Goal: Task Accomplishment & Management: Manage account settings

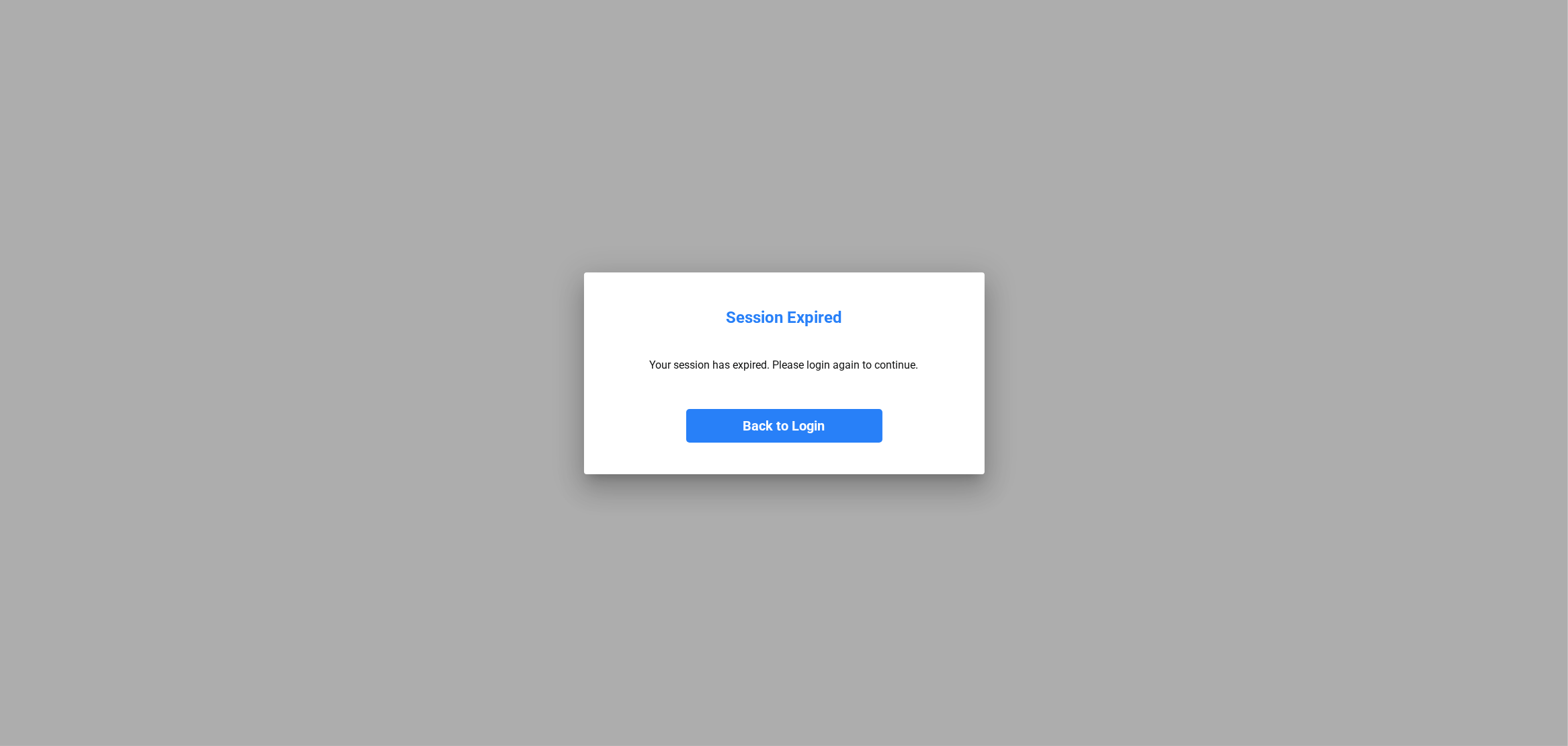
click at [776, 422] on button "Back to Login" at bounding box center [784, 425] width 196 height 33
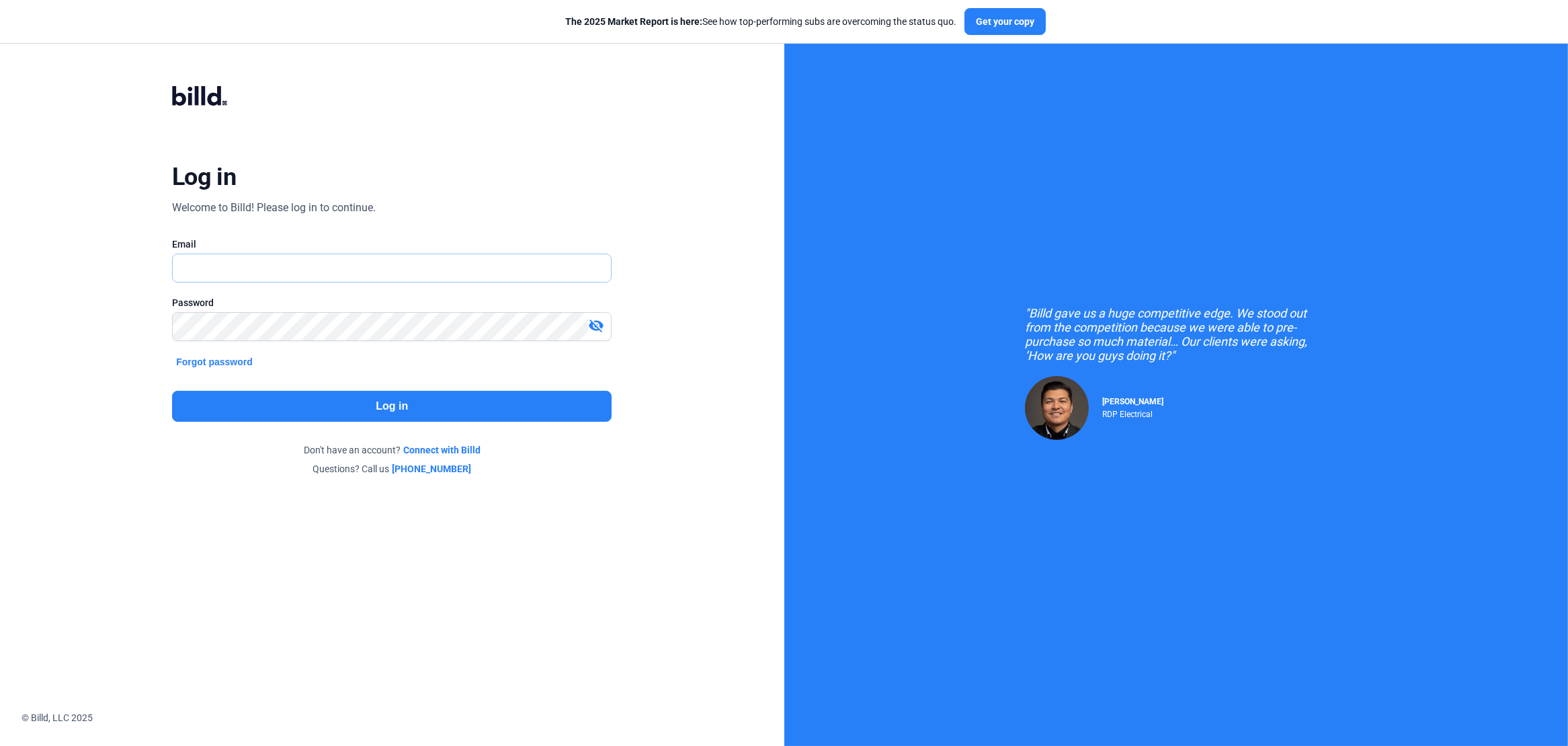
type input "[PERSON_NAME][EMAIL_ADDRESS][DOMAIN_NAME]"
click at [414, 403] on button "Log in" at bounding box center [392, 405] width 439 height 31
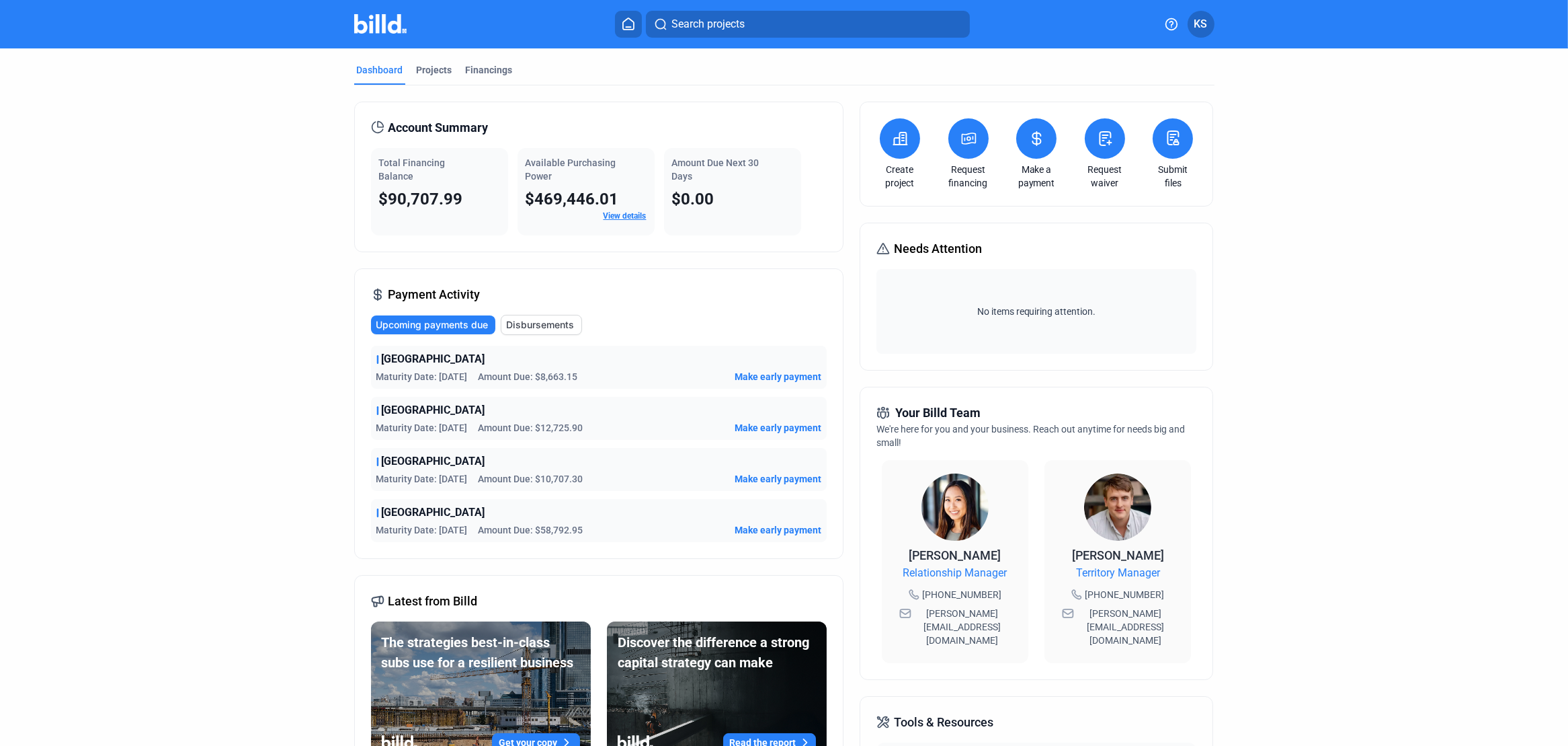
click at [767, 375] on span "Make early payment" at bounding box center [778, 376] width 87 height 13
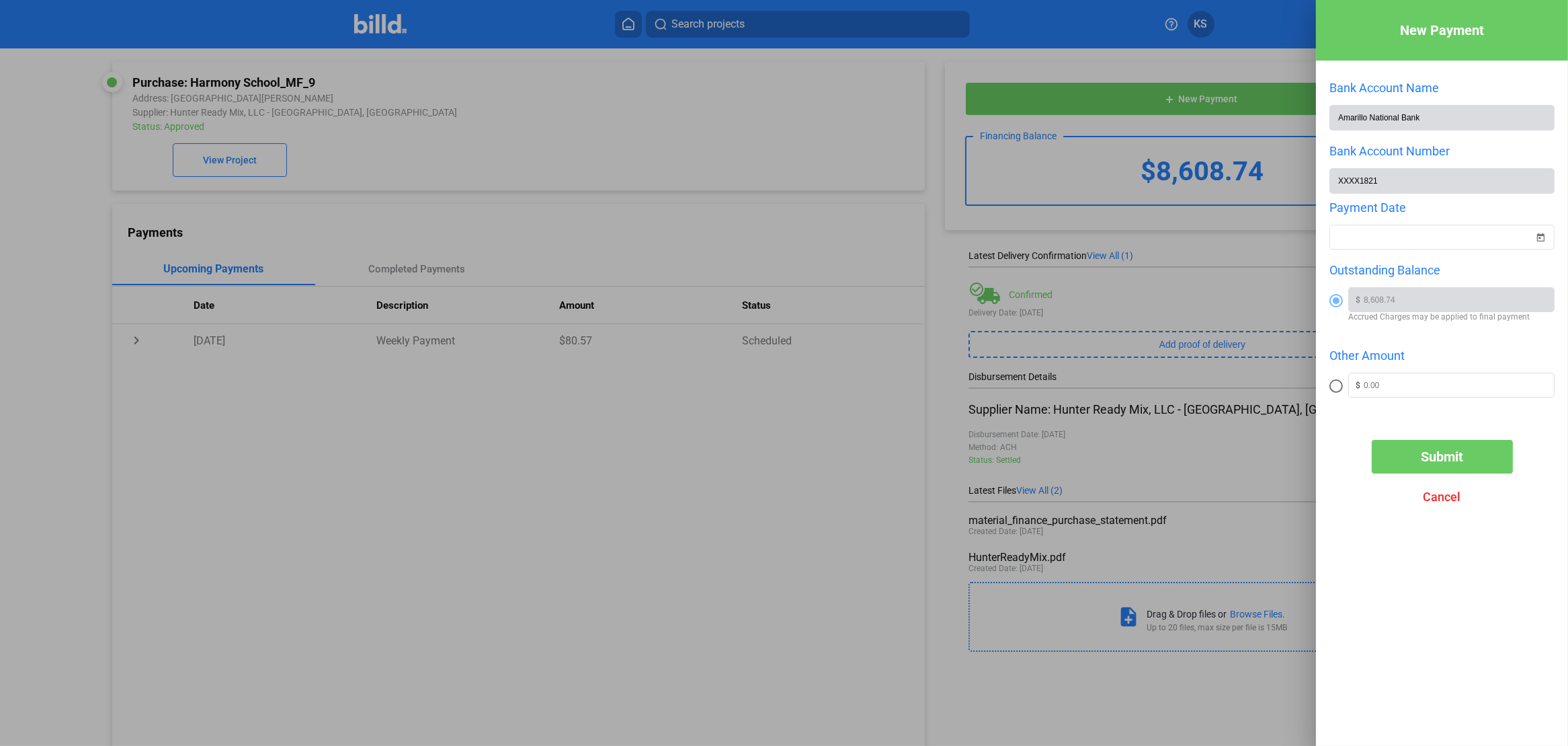
click at [1432, 499] on span "Cancel" at bounding box center [1441, 496] width 37 height 14
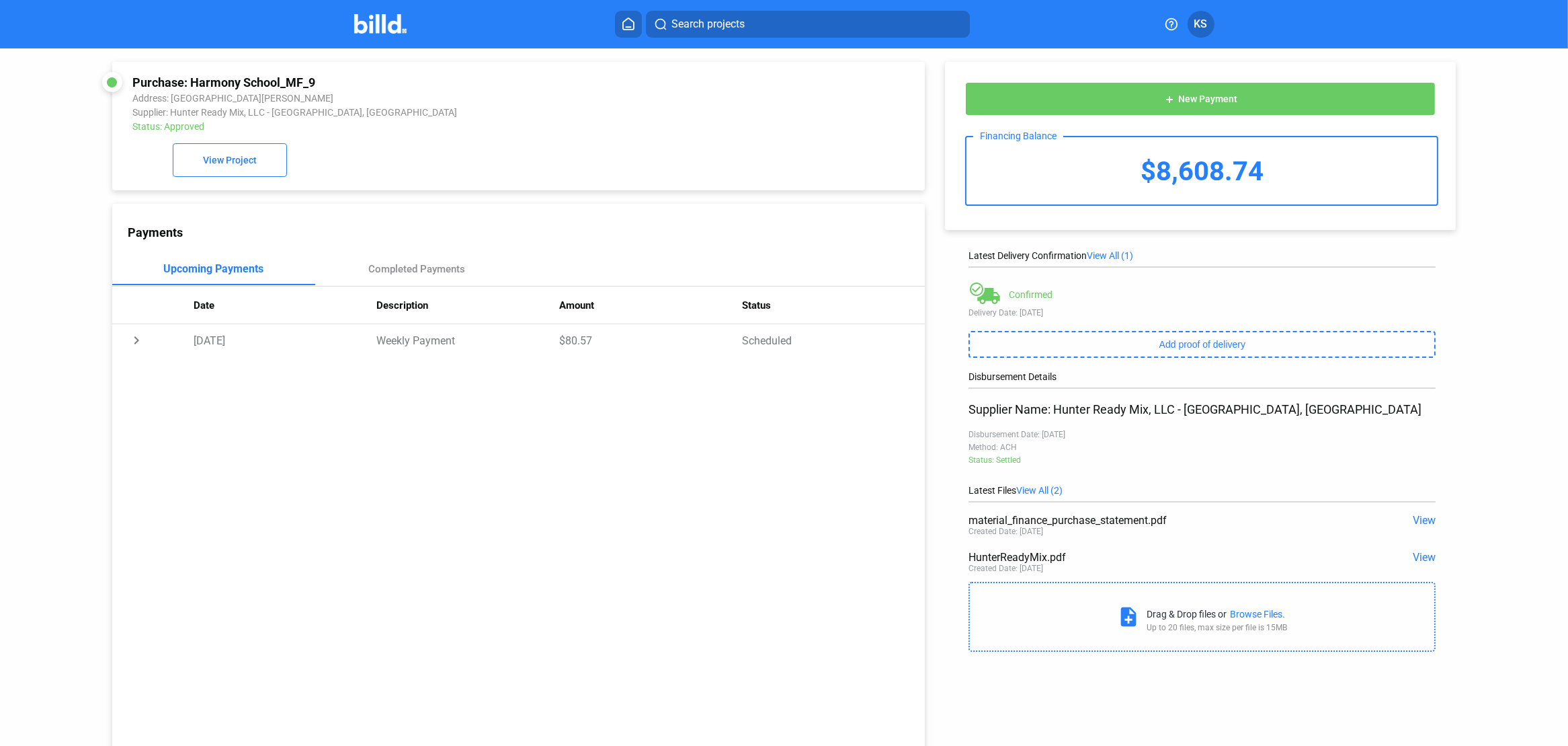
click at [1421, 557] on span "View" at bounding box center [1423, 556] width 22 height 12
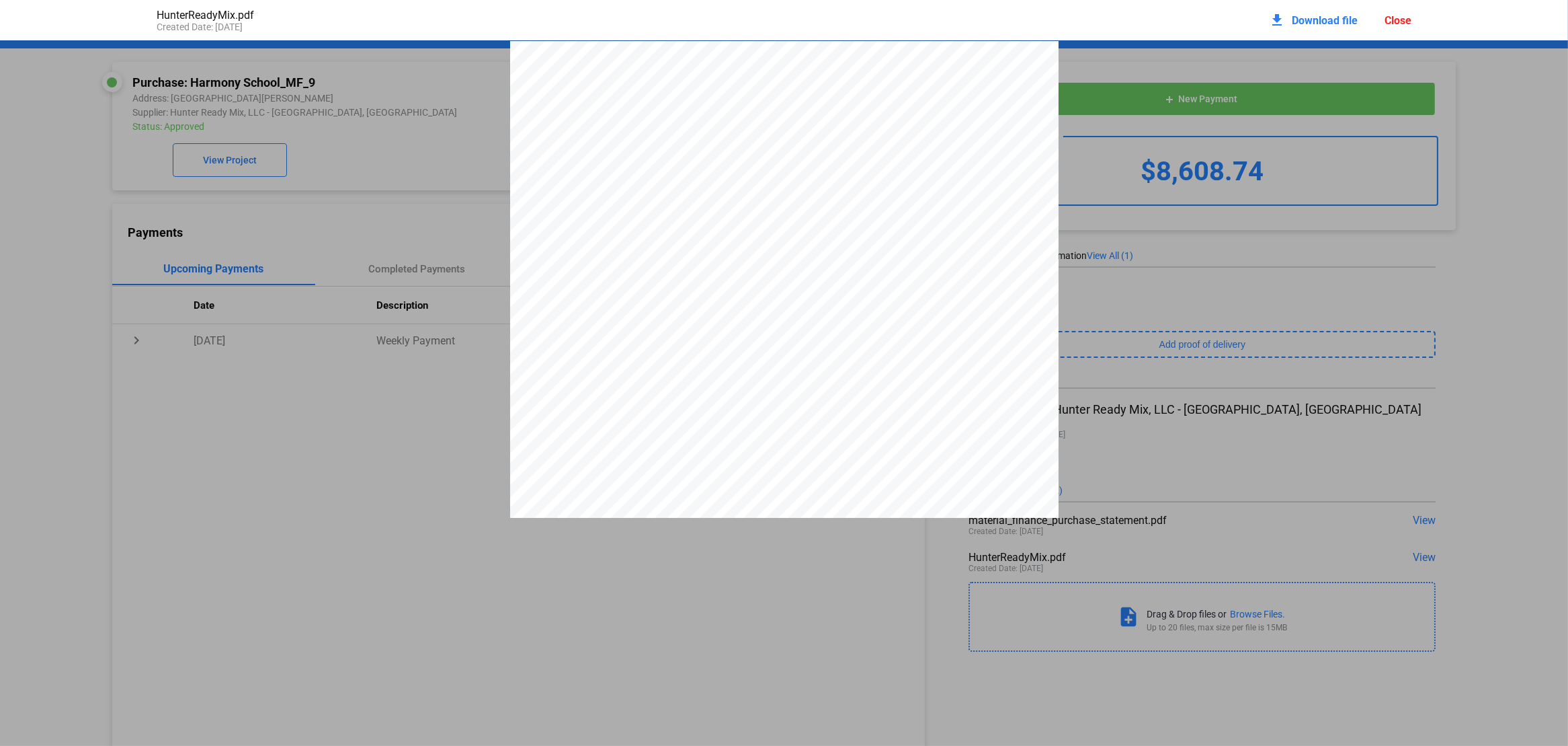
scroll to position [7, 0]
click at [1398, 17] on div "Close" at bounding box center [1397, 20] width 27 height 12
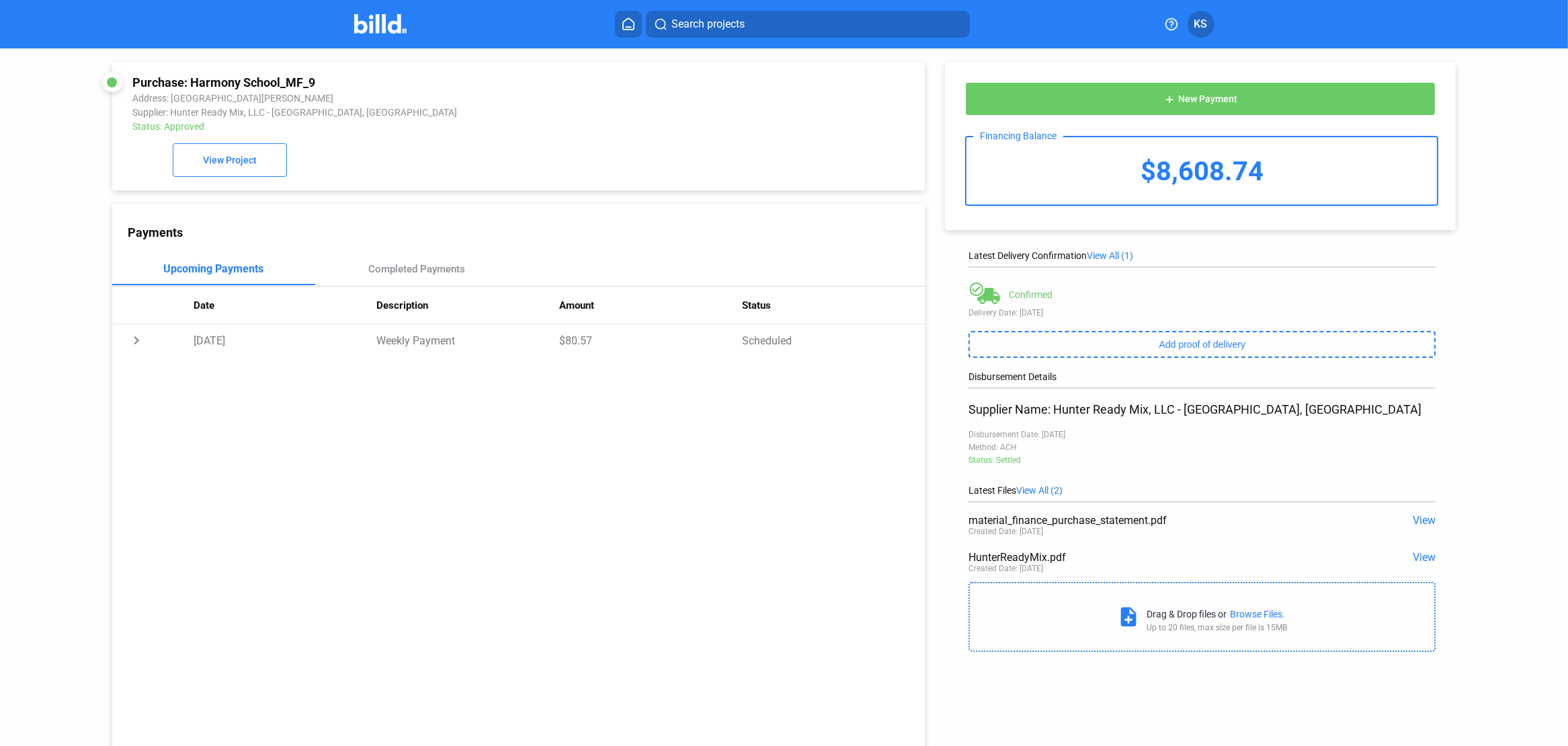
click at [624, 24] on icon at bounding box center [628, 23] width 13 height 12
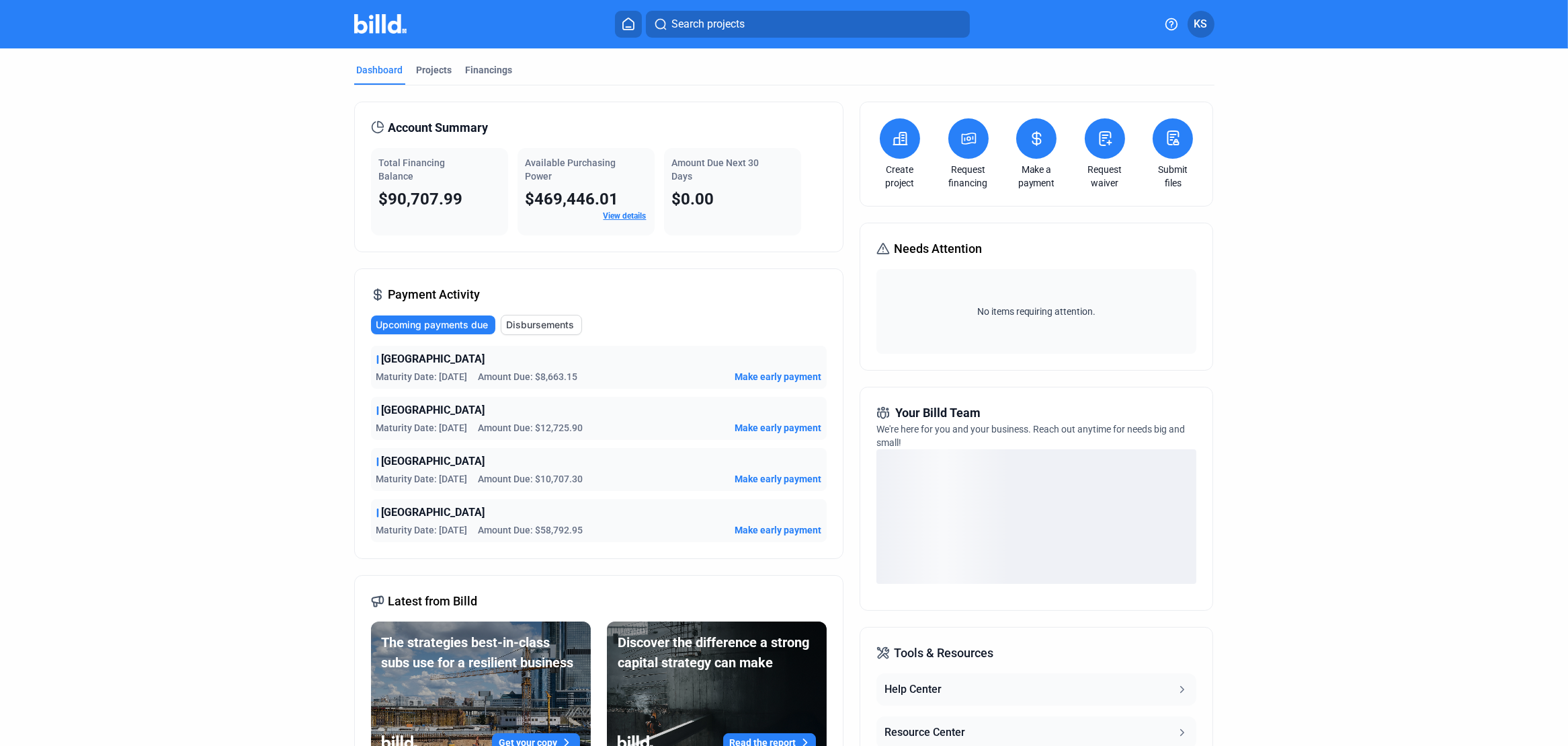
click at [1199, 23] on span "KS" at bounding box center [1201, 23] width 13 height 16
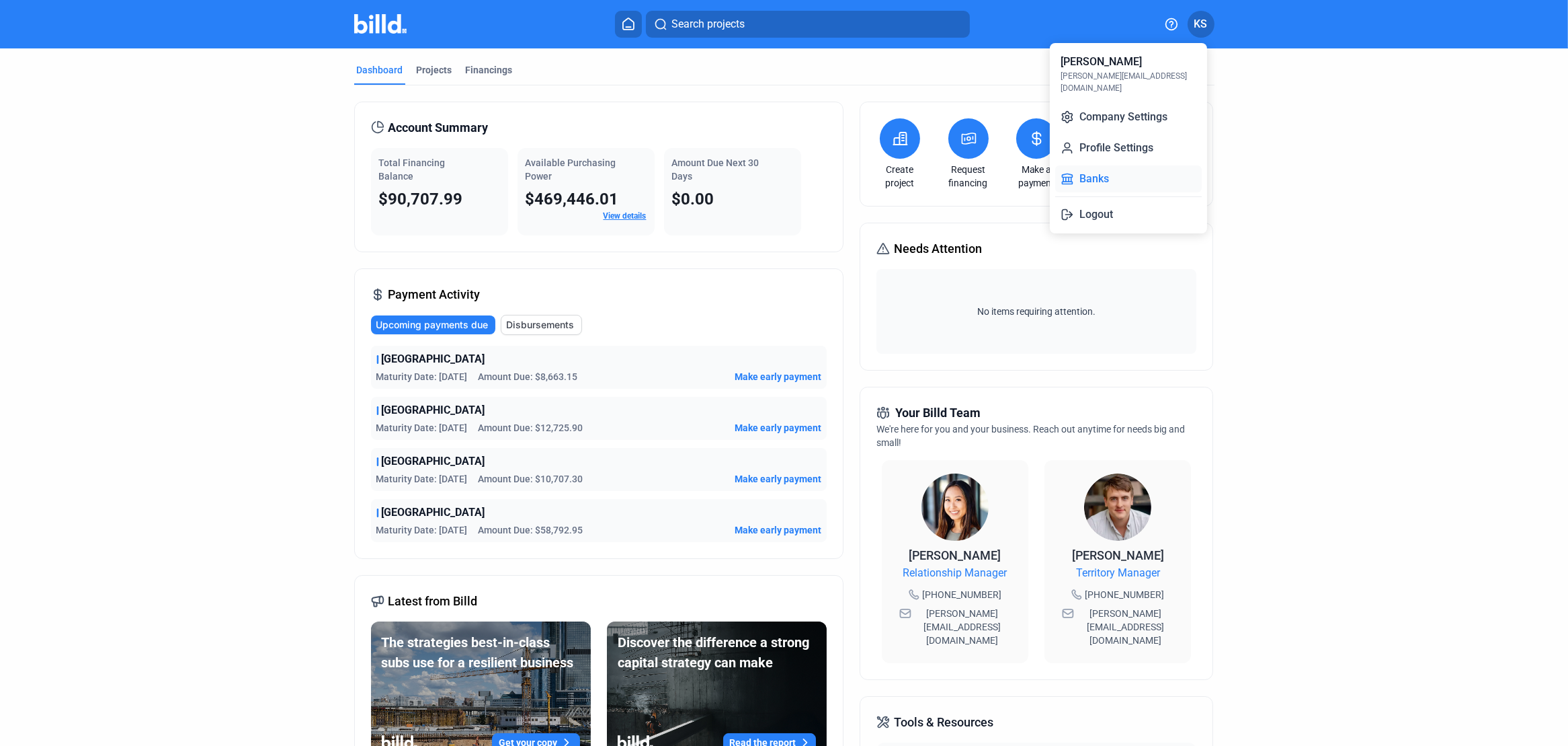
click at [1103, 169] on button "Banks" at bounding box center [1129, 179] width 146 height 27
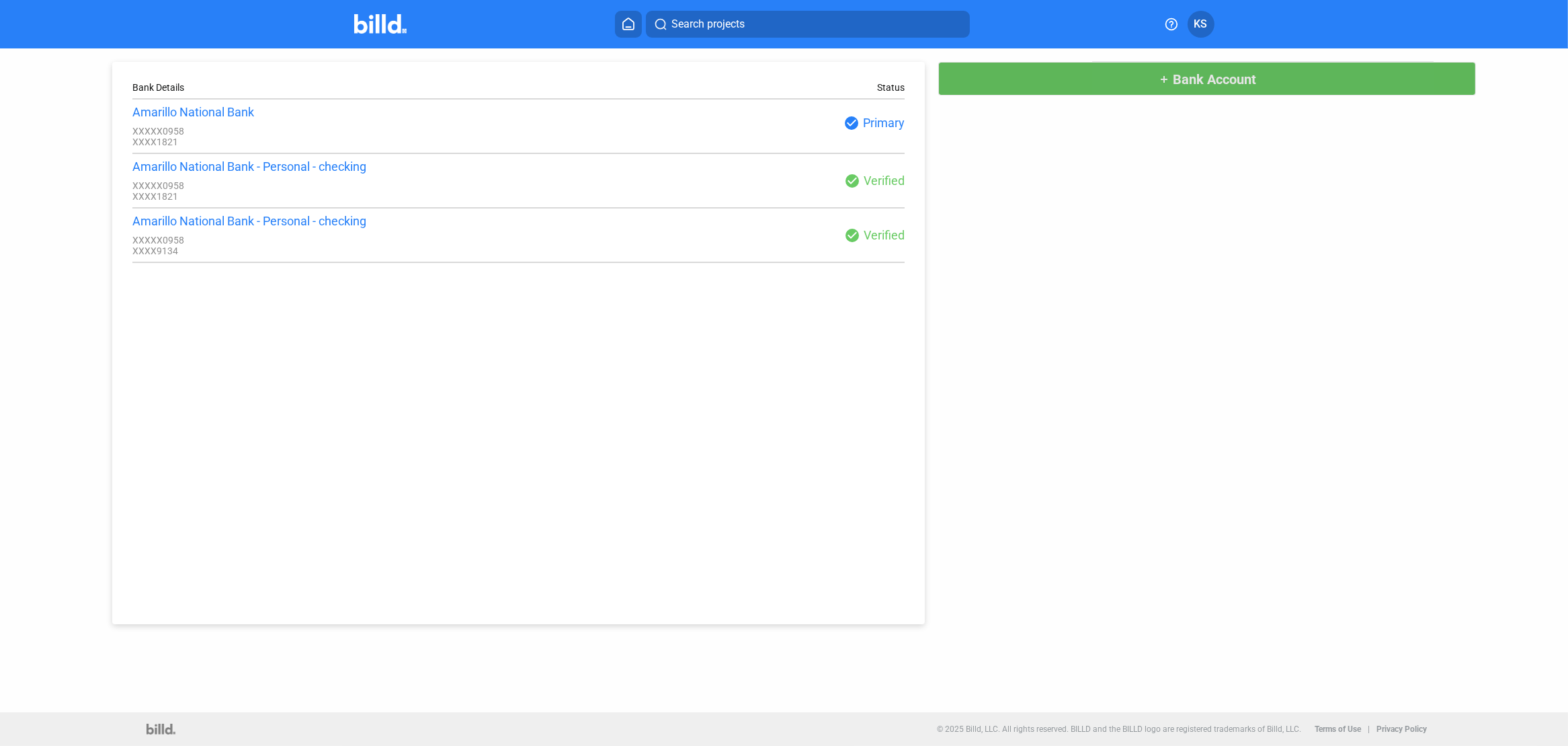
click at [1199, 82] on span "Bank Account" at bounding box center [1214, 79] width 83 height 16
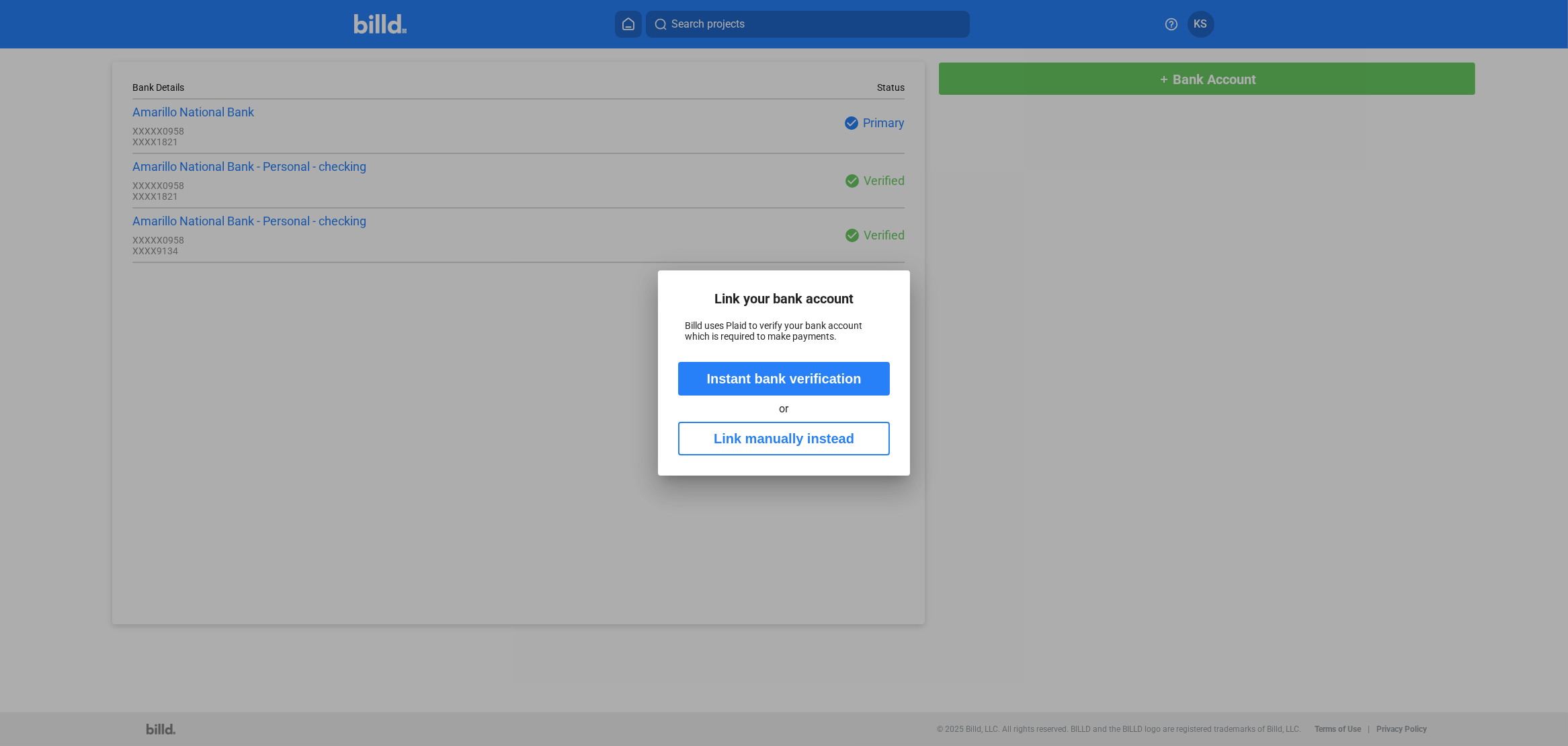
click at [791, 372] on button "Instant bank verification" at bounding box center [784, 378] width 211 height 33
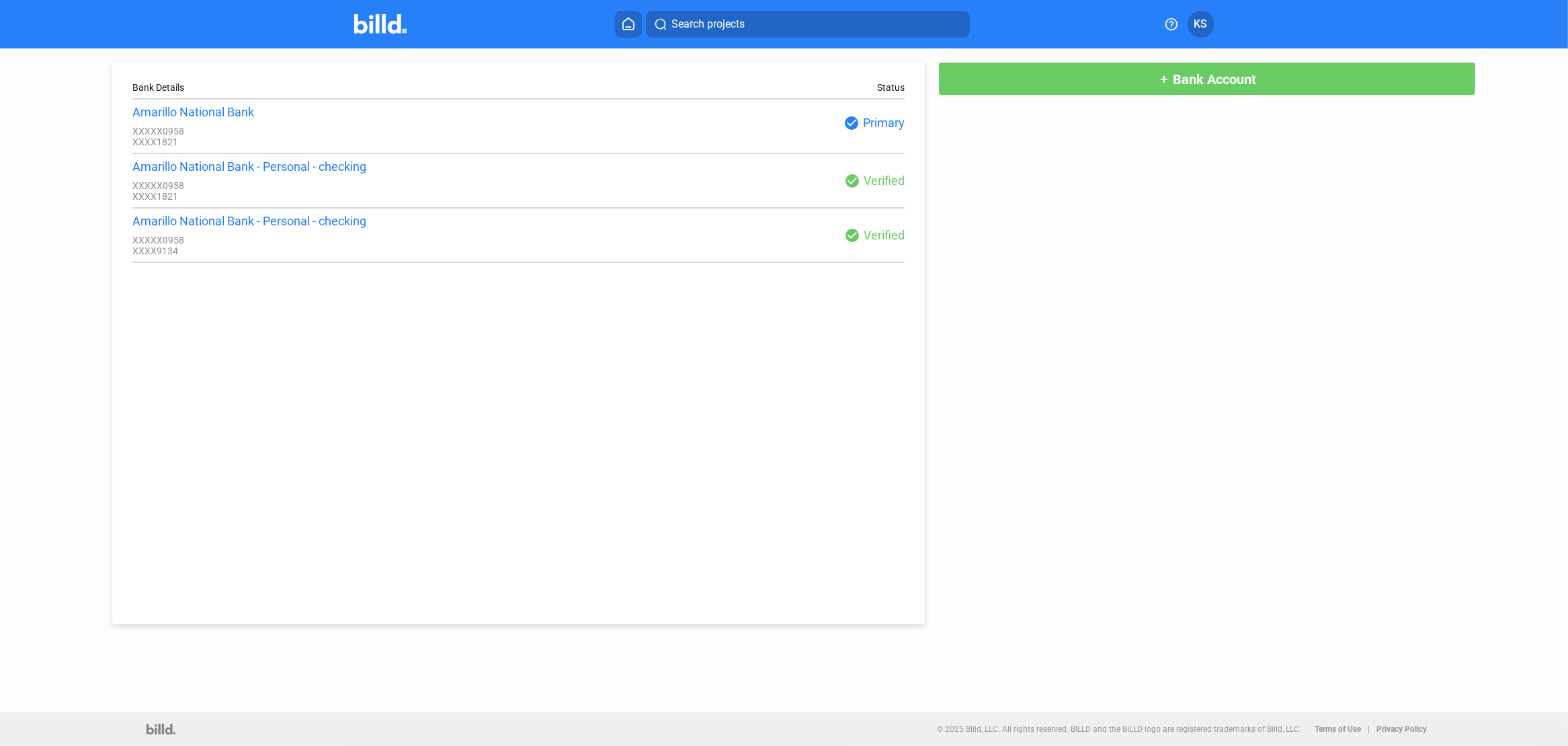
click at [1169, 77] on mat-icon "add" at bounding box center [1164, 79] width 11 height 11
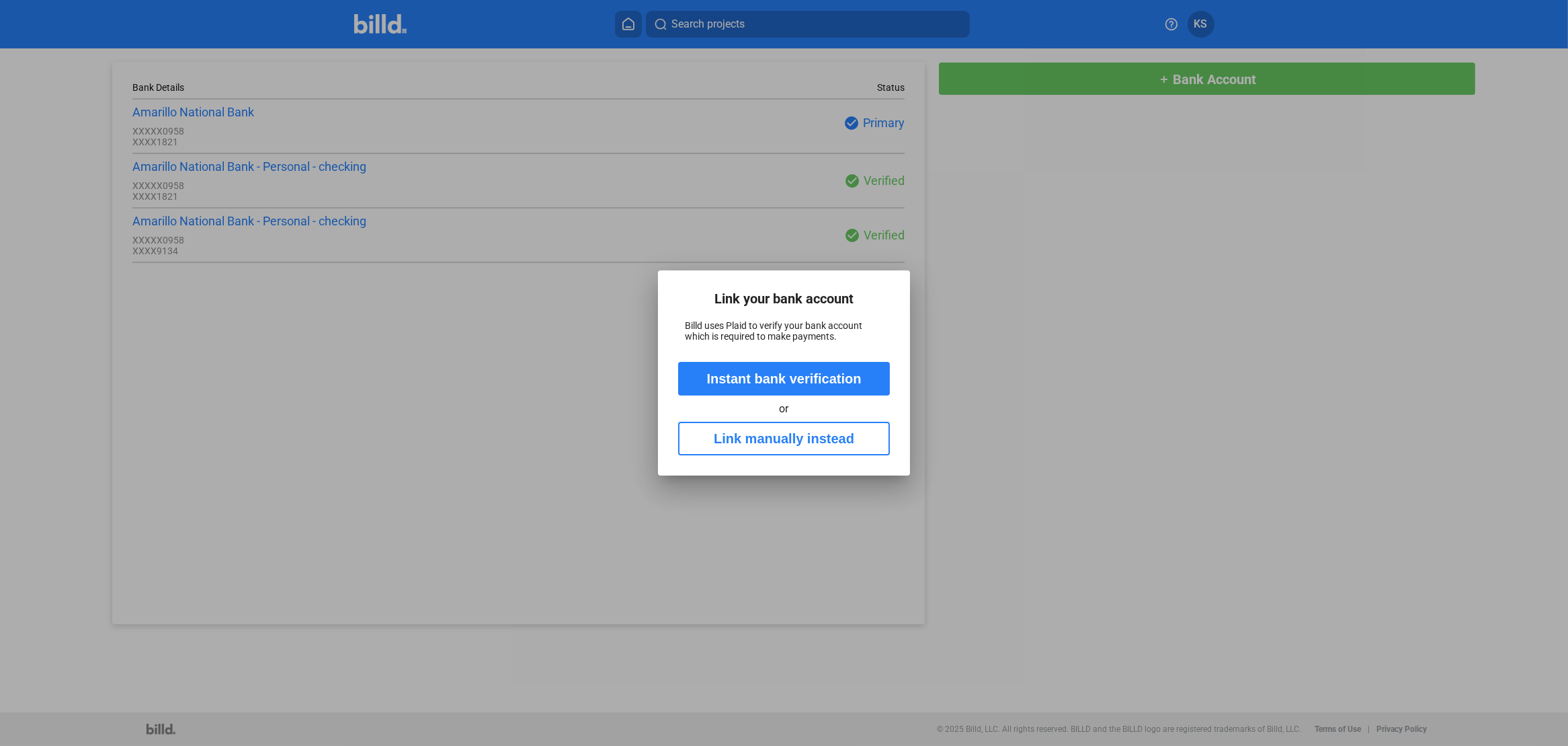
click at [798, 438] on button "Link manually instead" at bounding box center [784, 438] width 211 height 33
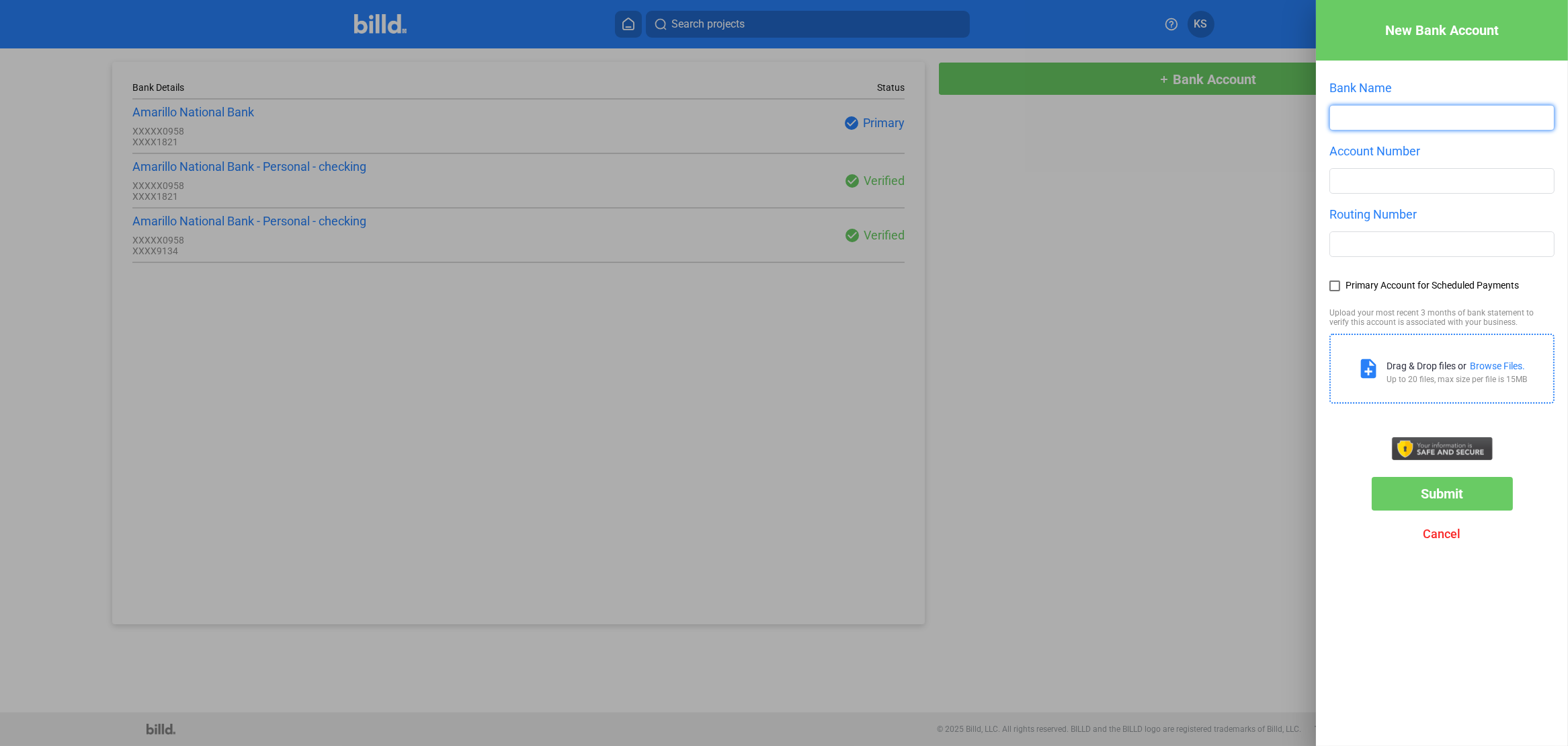
click at [1381, 118] on input "text" at bounding box center [1441, 117] width 224 height 24
click at [1438, 532] on span "Cancel" at bounding box center [1441, 533] width 37 height 14
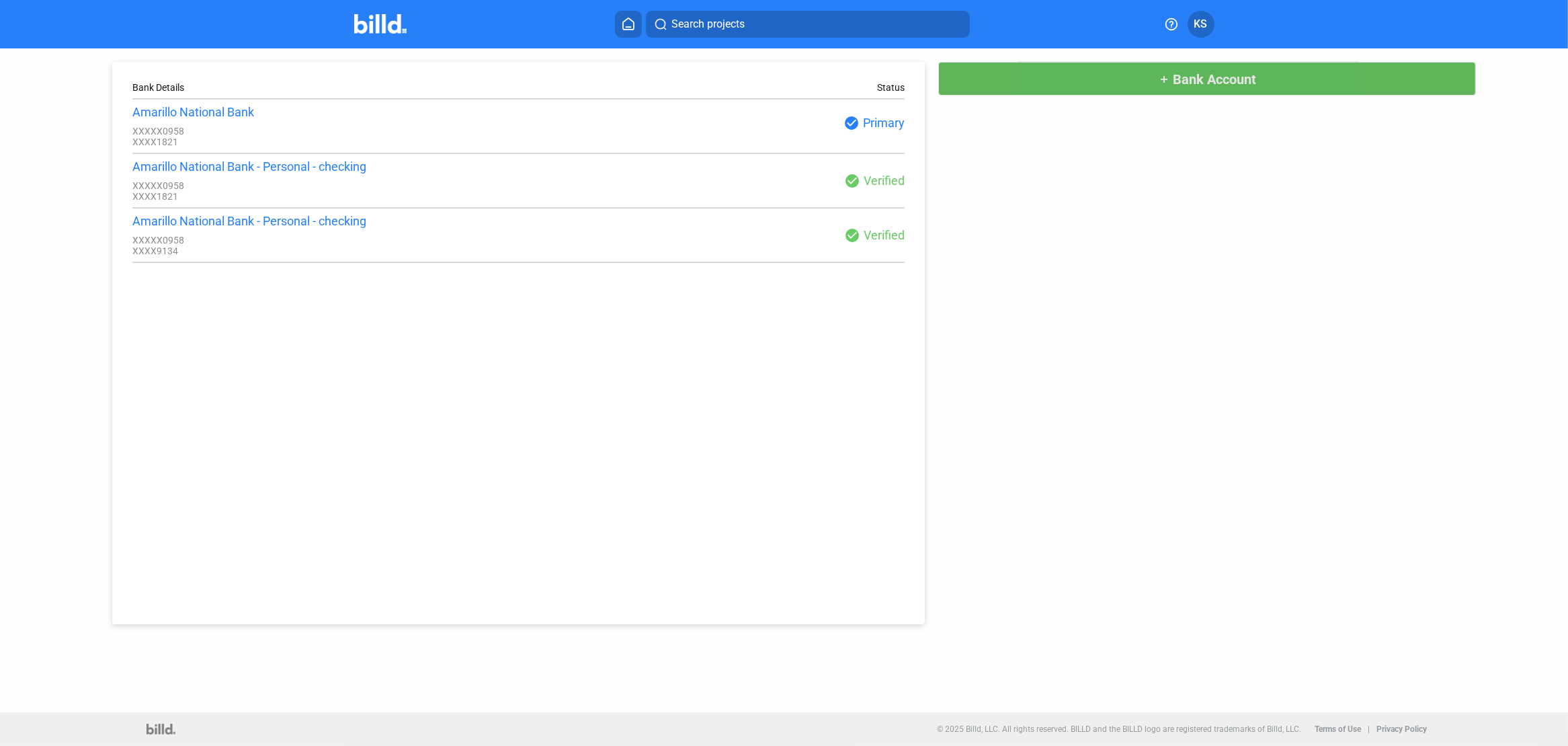
click at [1161, 77] on mat-icon "add" at bounding box center [1164, 79] width 11 height 11
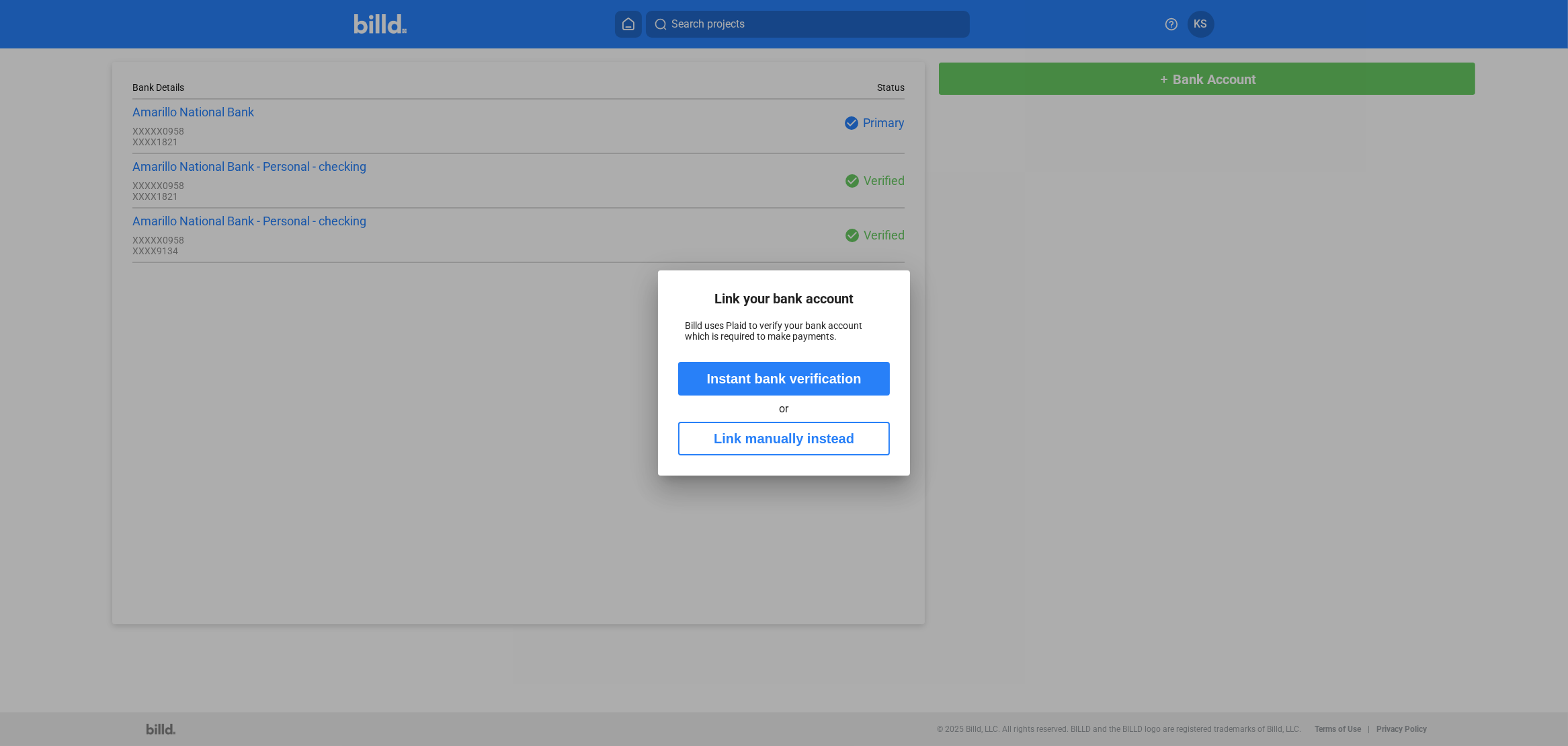
click at [770, 377] on button "Instant bank verification" at bounding box center [784, 378] width 211 height 33
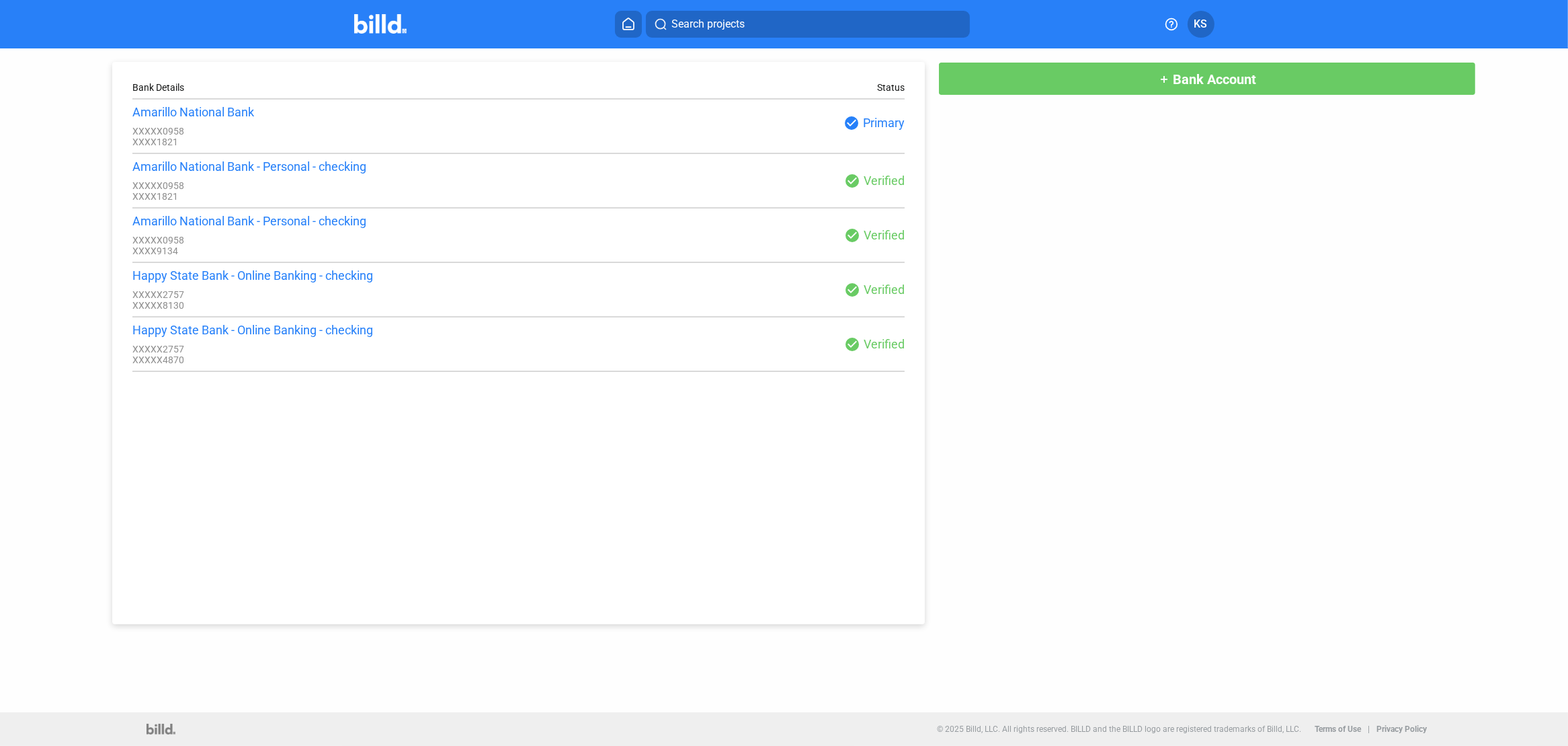
click at [352, 346] on div "XXXXX2757" at bounding box center [325, 349] width 386 height 11
click at [627, 22] on icon at bounding box center [628, 23] width 13 height 12
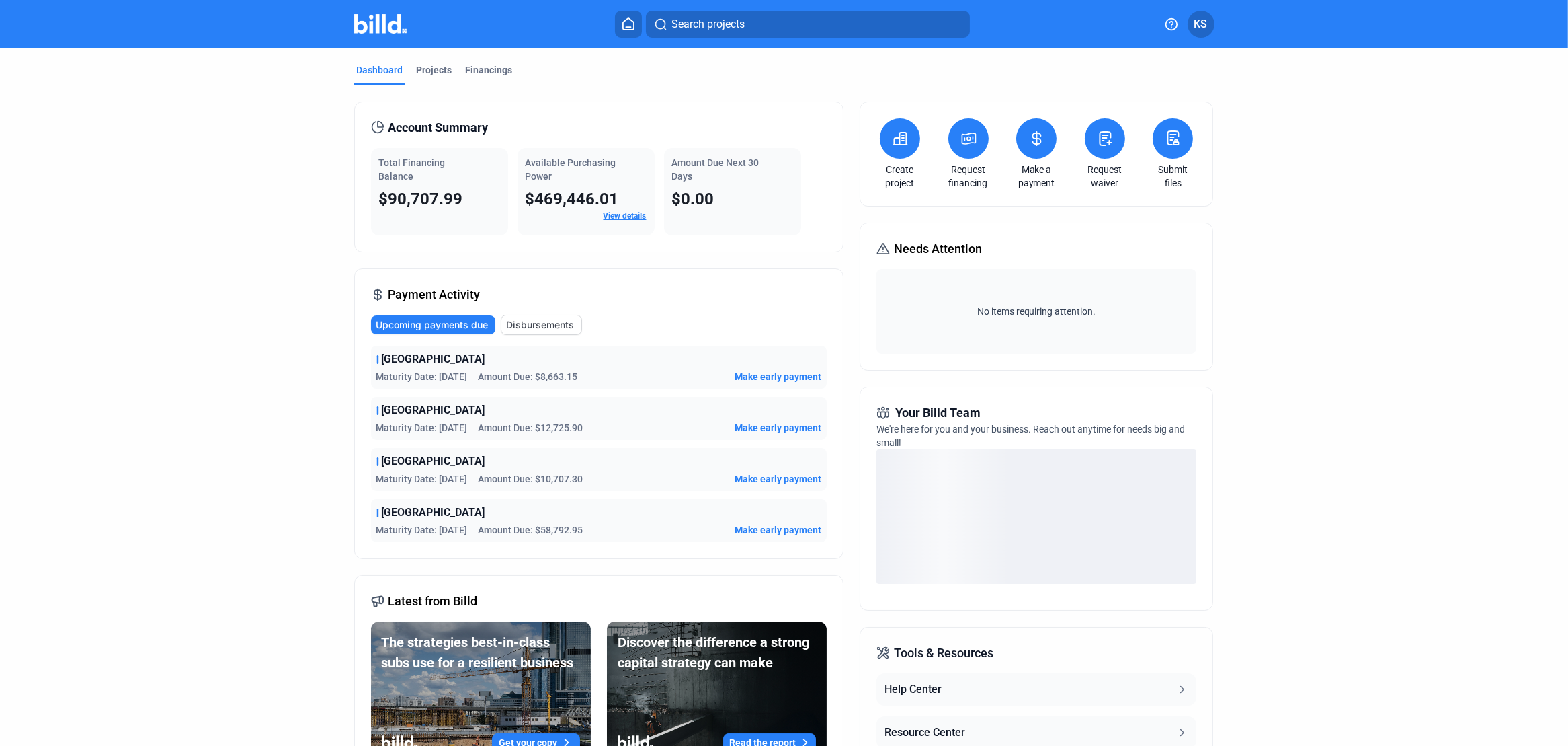
click at [742, 475] on span "Make early payment" at bounding box center [778, 479] width 87 height 13
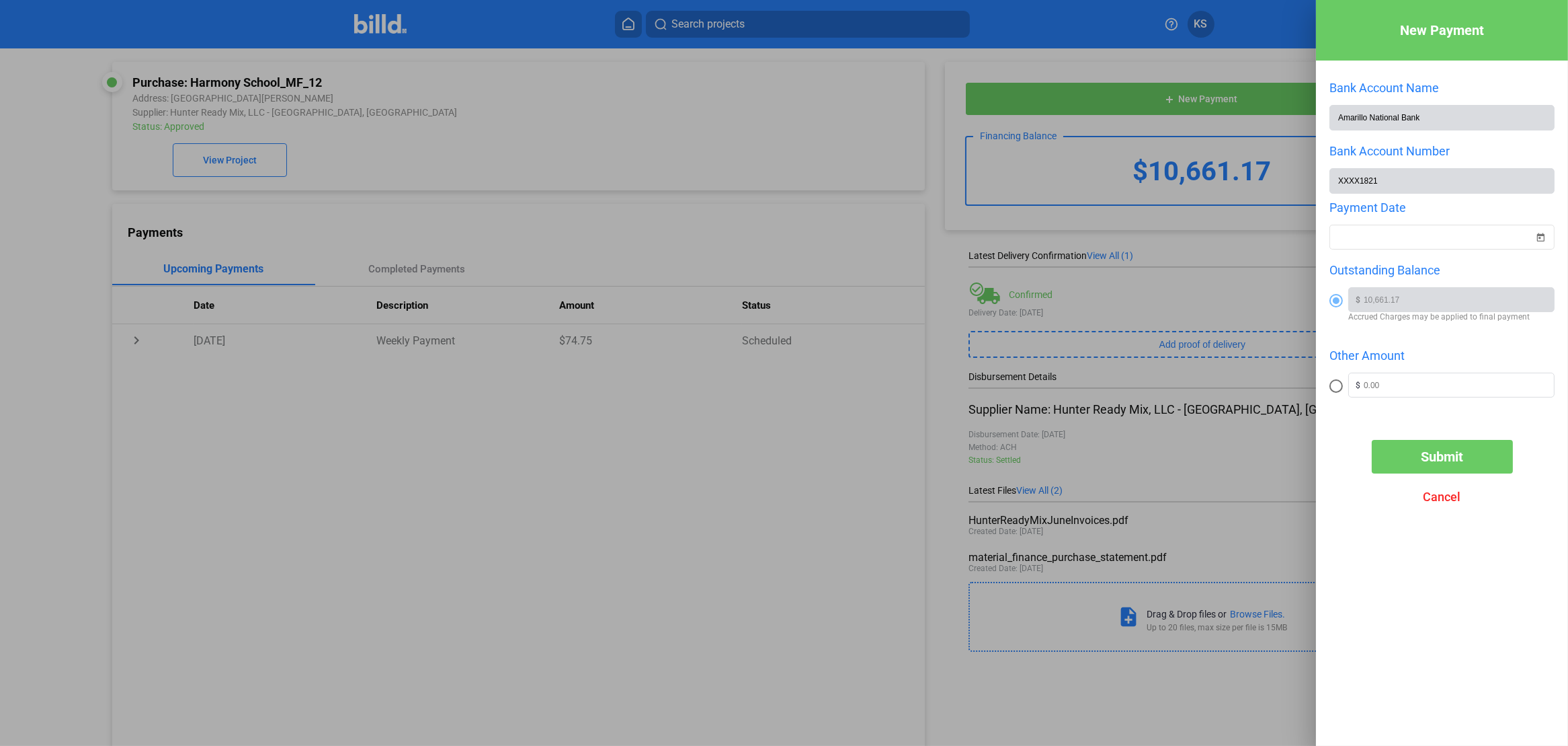
click at [1440, 495] on span "Cancel" at bounding box center [1441, 496] width 37 height 14
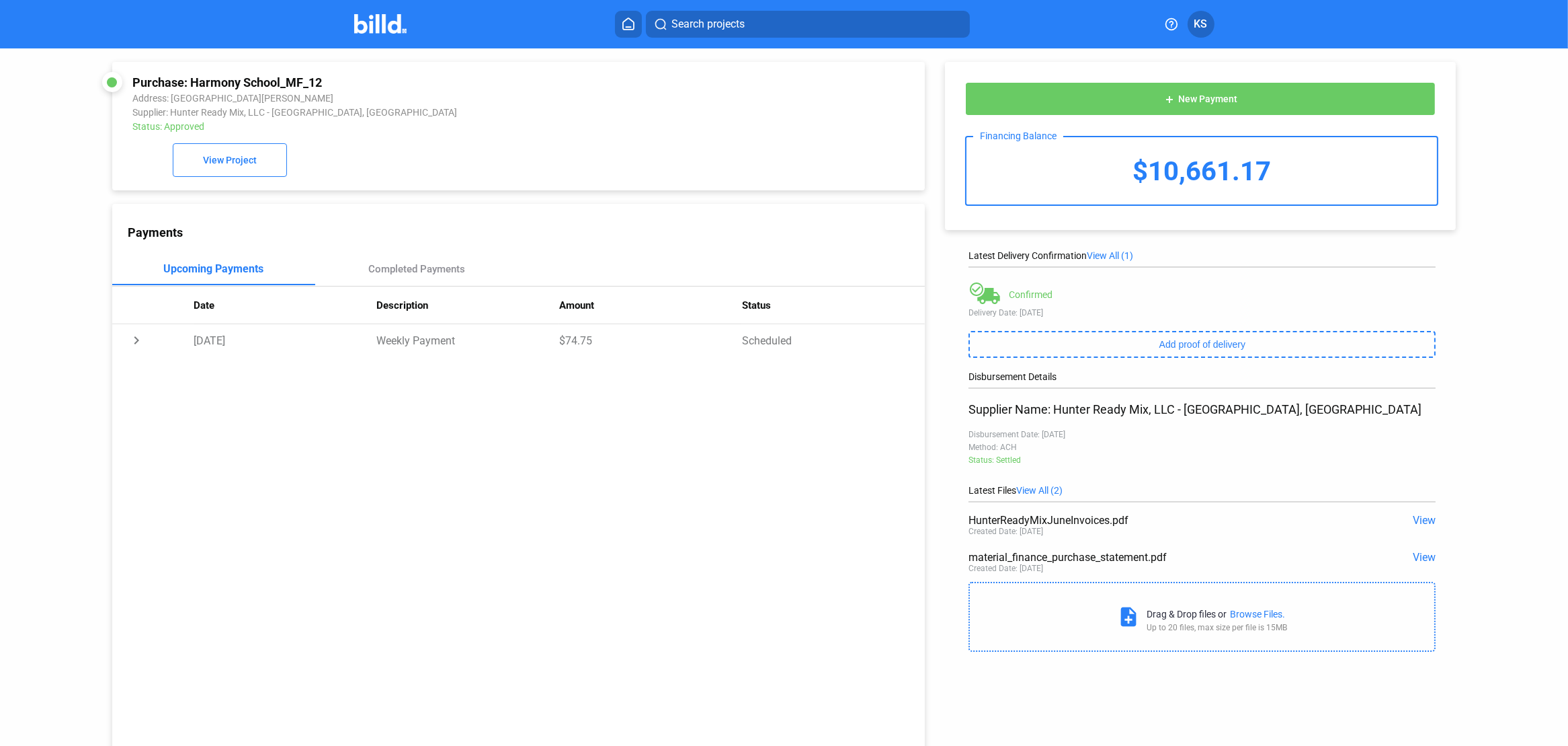
click at [1420, 522] on span "View" at bounding box center [1423, 520] width 22 height 12
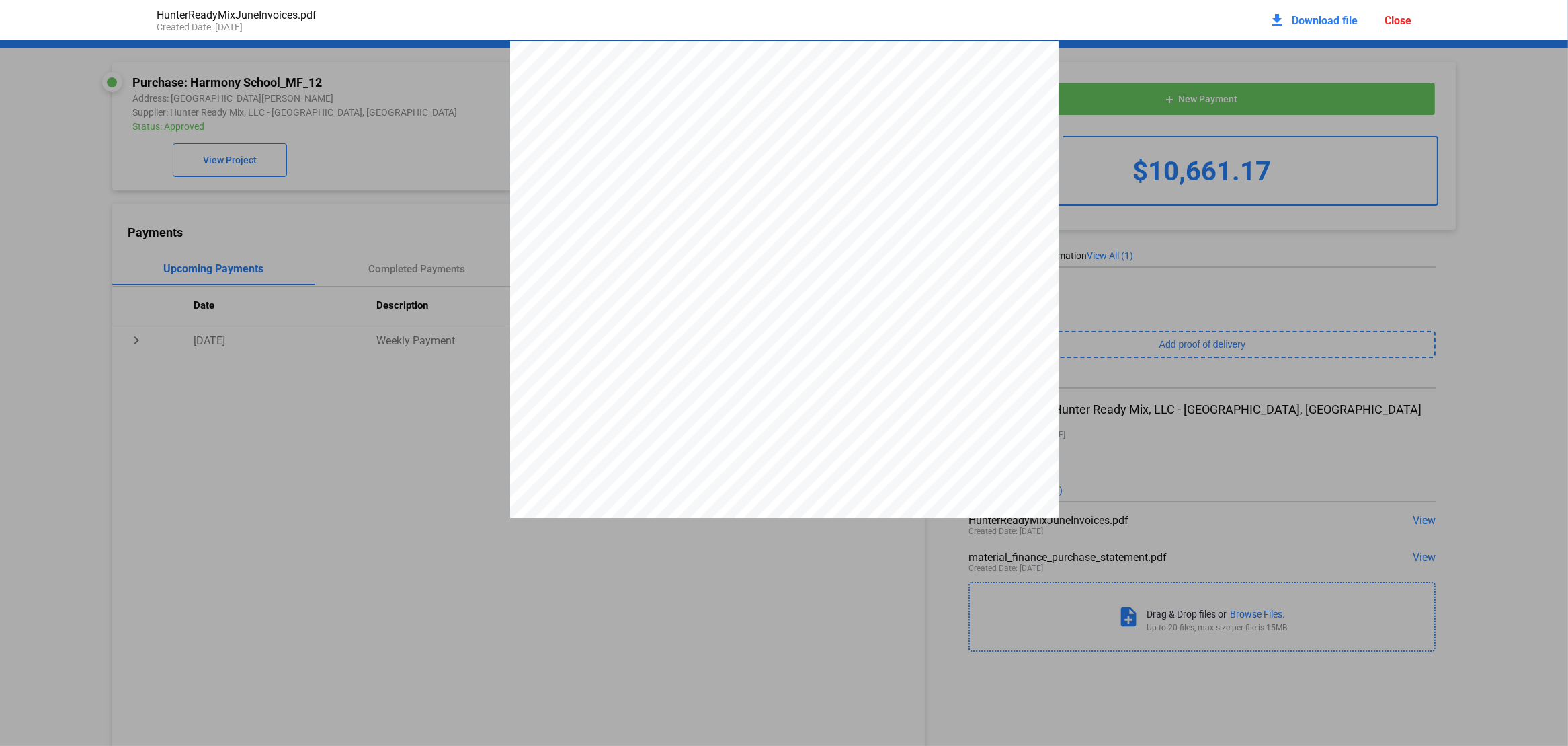
scroll to position [7, 0]
click at [1168, 26] on div "HunterReadyMixJuneInvoices.pdf Created Date: [DATE] download Download file Close" at bounding box center [783, 20] width 1281 height 40
